Goal: Task Accomplishment & Management: Manage account settings

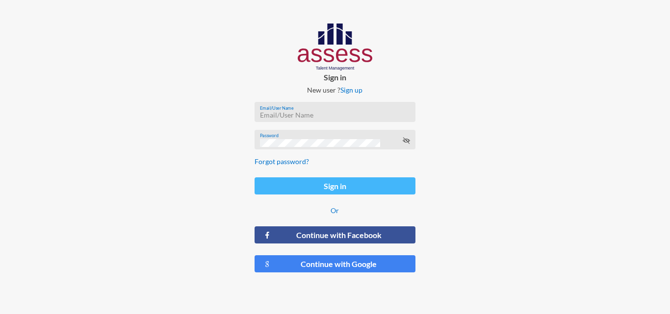
type input "HAH – Talent Map"
click at [356, 187] on button "Sign in" at bounding box center [334, 186] width 160 height 17
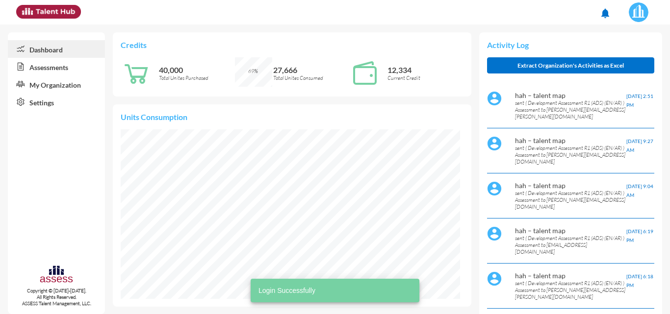
scroll to position [170, 339]
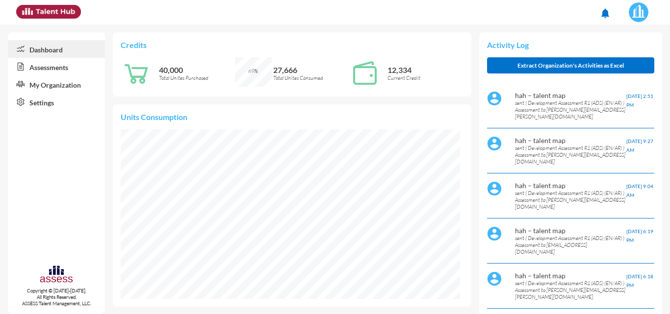
scroll to position [170, 339]
